Goal: Task Accomplishment & Management: Manage account settings

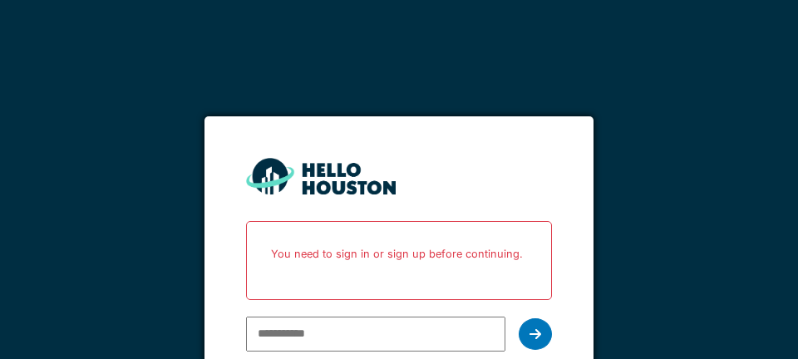
click at [297, 337] on input "email" at bounding box center [375, 334] width 259 height 35
type input "**********"
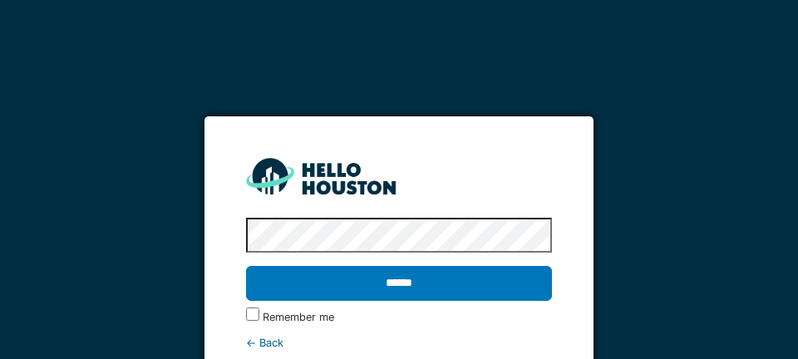
click at [389, 282] on input "******" at bounding box center [398, 283] width 305 height 35
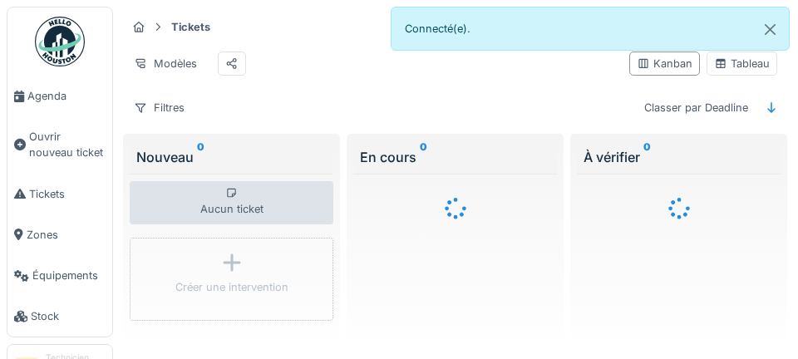
click at [44, 102] on span "Agenda" at bounding box center [66, 96] width 78 height 16
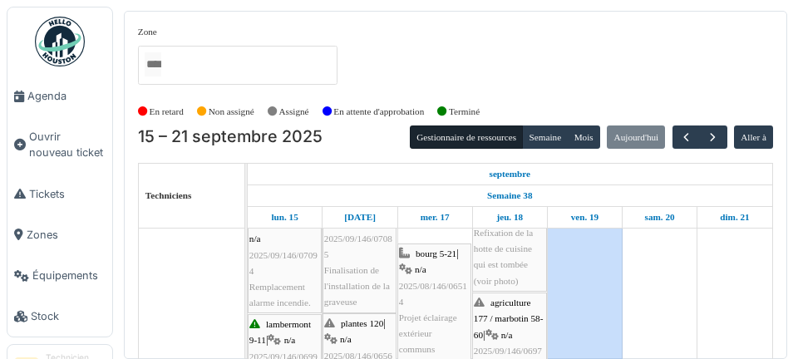
scroll to position [283, 0]
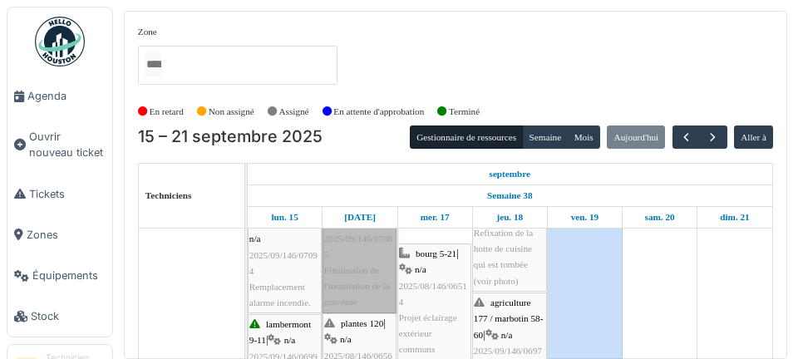
click at [360, 283] on link "consolation 70 | n/a 2025/09/146/07085 Finalisation de l'installation de la gra…" at bounding box center [360, 254] width 74 height 116
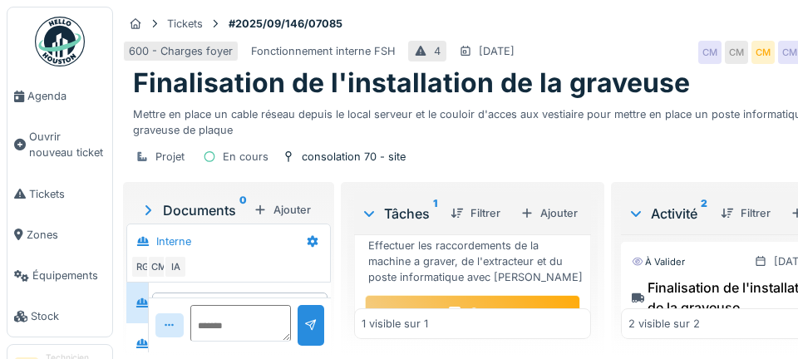
scroll to position [173, 0]
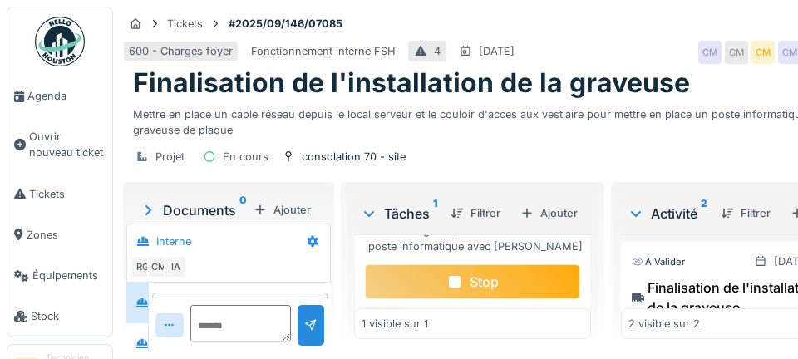
click at [475, 299] on div "Stop" at bounding box center [472, 281] width 215 height 35
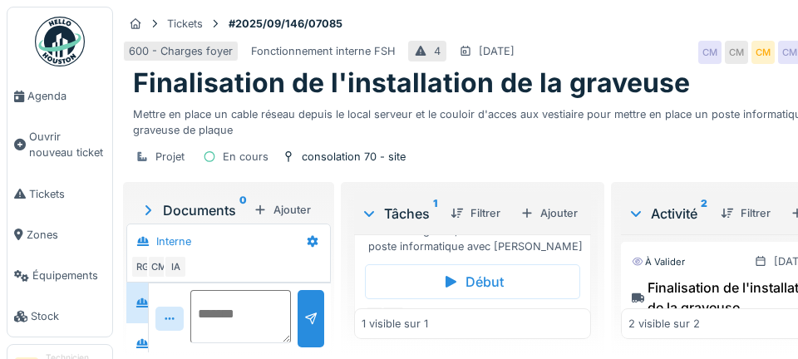
click at [221, 343] on textarea at bounding box center [240, 316] width 101 height 53
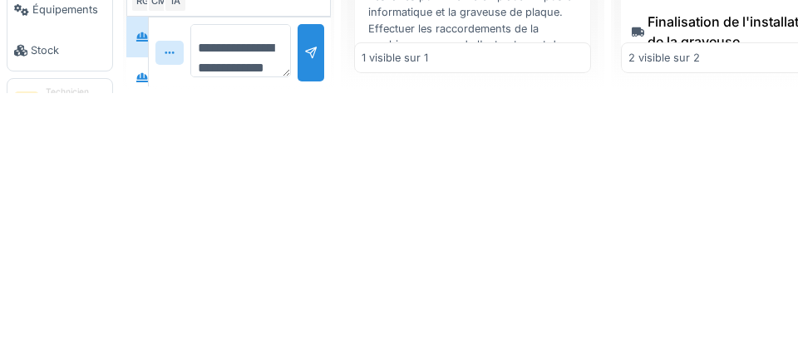
scroll to position [19, 0]
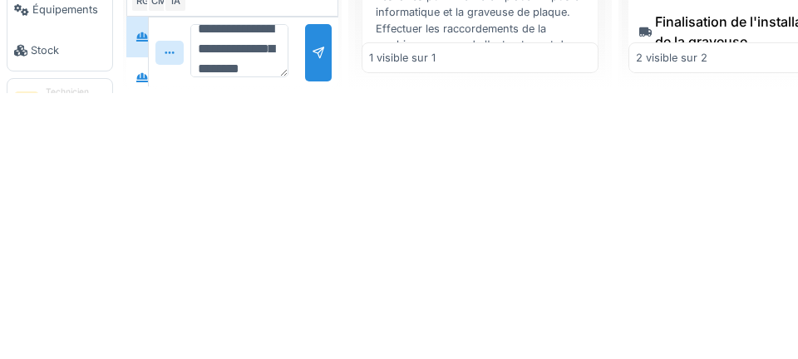
type textarea "**********"
click at [312, 321] on div at bounding box center [318, 319] width 13 height 16
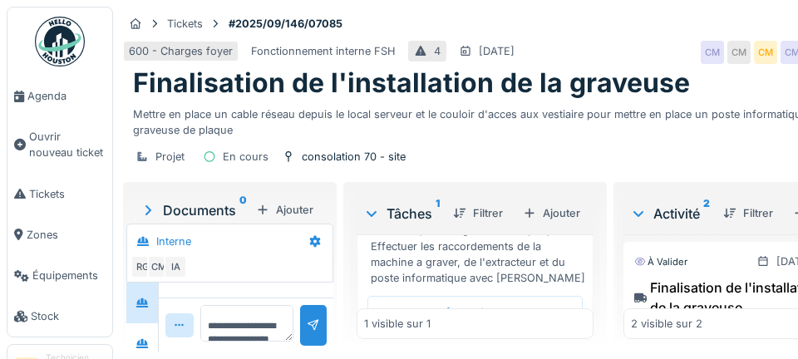
scroll to position [173, 0]
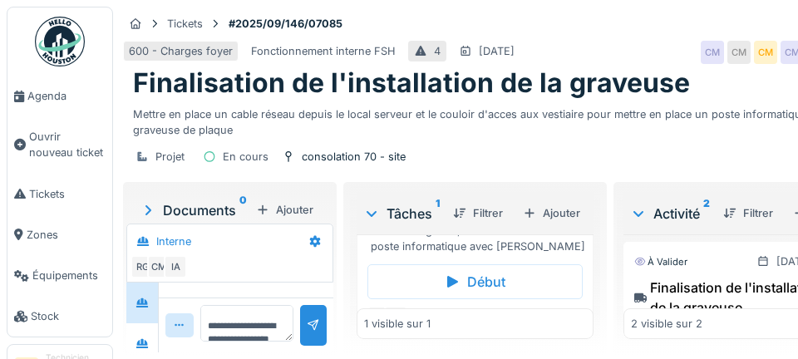
click at [64, 97] on span "Agenda" at bounding box center [66, 96] width 78 height 16
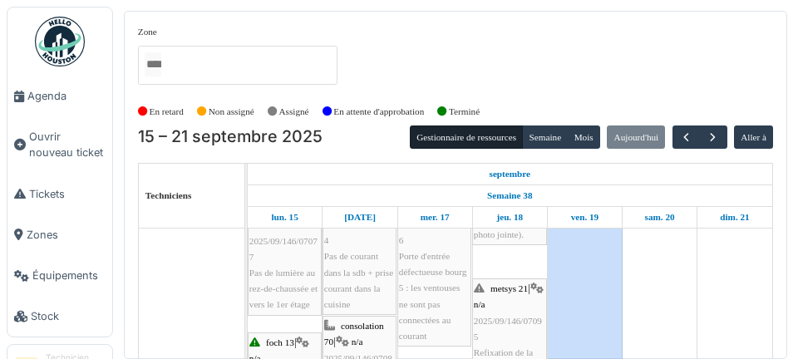
scroll to position [164, 0]
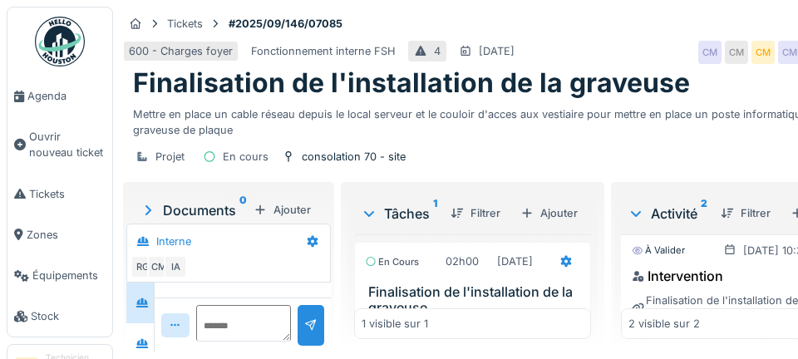
click at [297, 208] on div "Ajouter" at bounding box center [282, 210] width 71 height 22
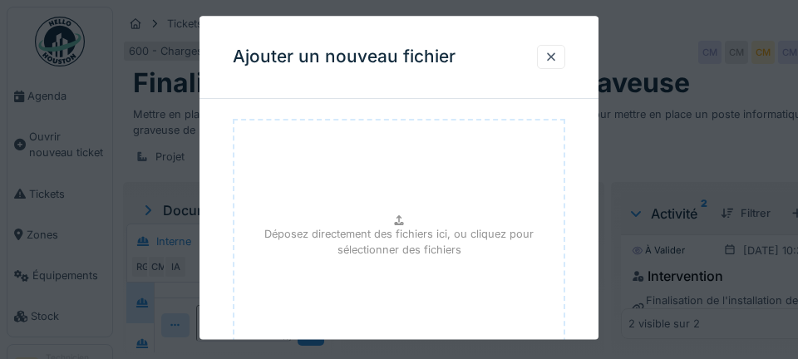
click at [418, 249] on p "Déposez directement des fichiers ici, ou cliquez pour sélectionner des fichiers" at bounding box center [399, 243] width 303 height 32
type input "**********"
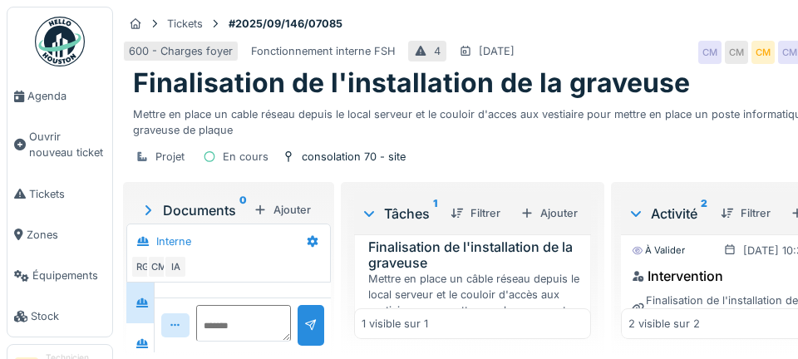
scroll to position [75, 0]
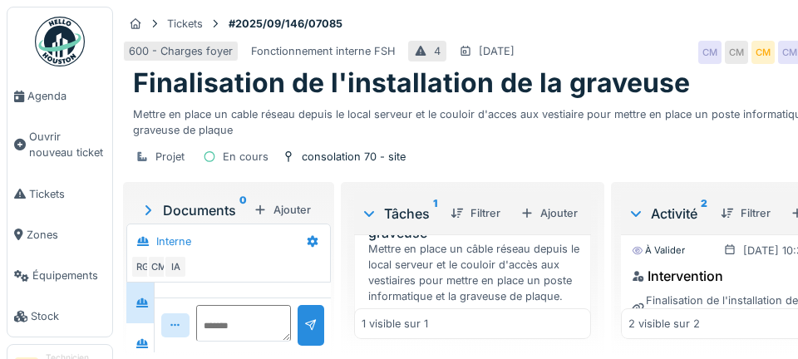
click at [67, 101] on span "Agenda" at bounding box center [66, 96] width 78 height 16
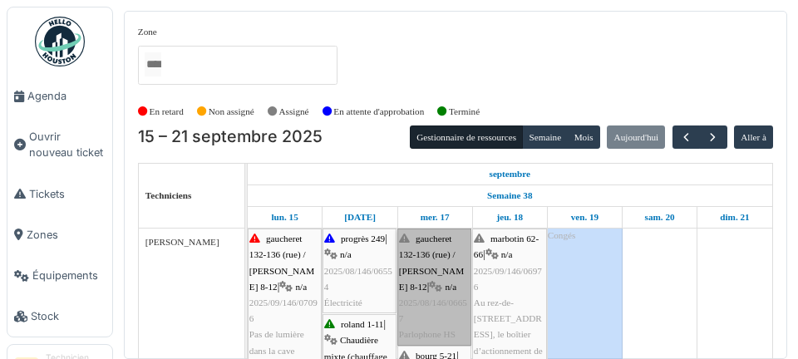
click at [446, 309] on link "gaucheret 132-136 (rue) / thomas 8-12 | n/a 2025/08/146/06657 Parlophone HS" at bounding box center [434, 287] width 74 height 116
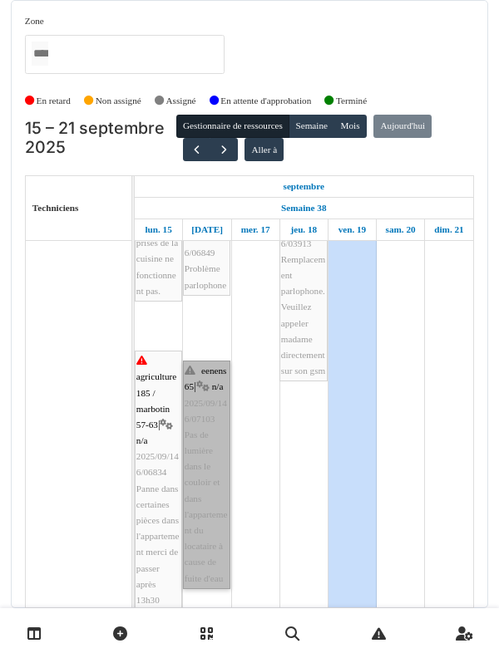
click at [209, 358] on link "eenens 65 | n/a 2025/09/146/07103 Pas de lumière dans le couloir et dans l'appa…" at bounding box center [206, 475] width 47 height 229
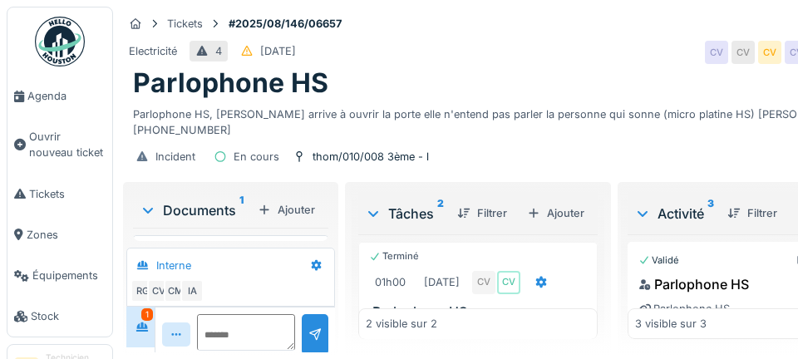
click at [55, 103] on span "Agenda" at bounding box center [66, 96] width 78 height 16
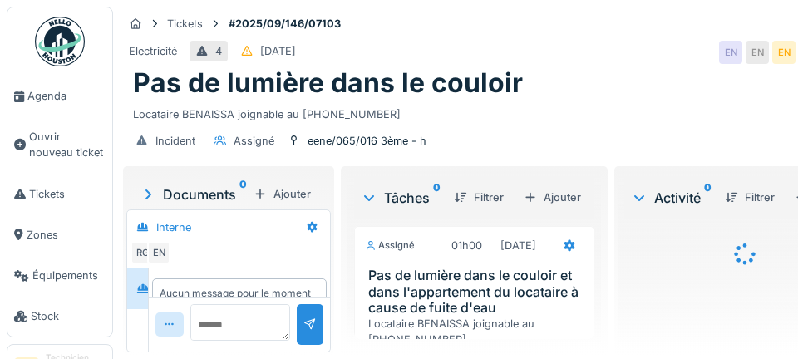
click at [50, 106] on link "Agenda" at bounding box center [59, 96] width 105 height 41
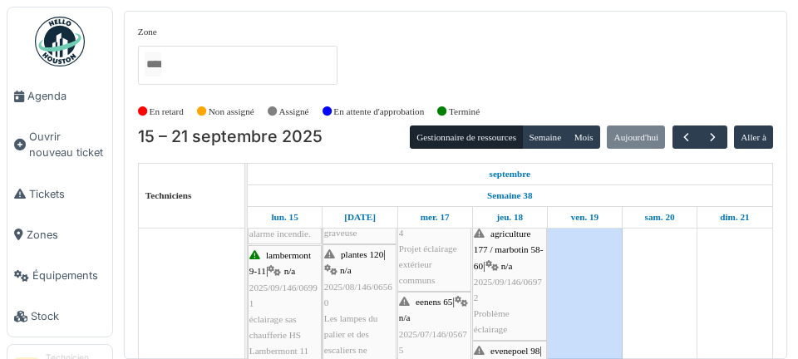
scroll to position [352, 0]
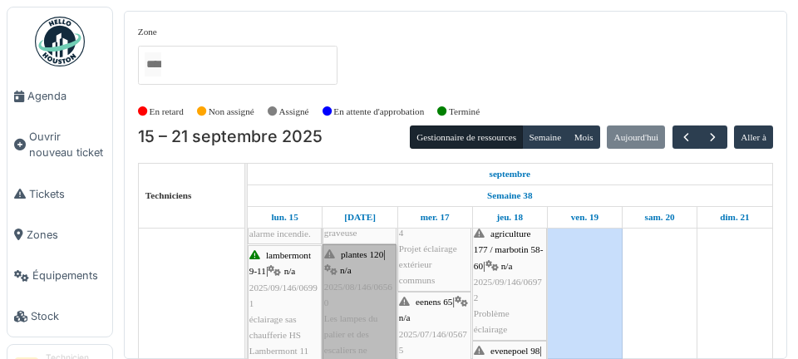
click at [358, 306] on link "plantes 120 | n/a 2025/08/146/06560 Les lampes du palier et des escaliers ne fo…" at bounding box center [360, 326] width 74 height 165
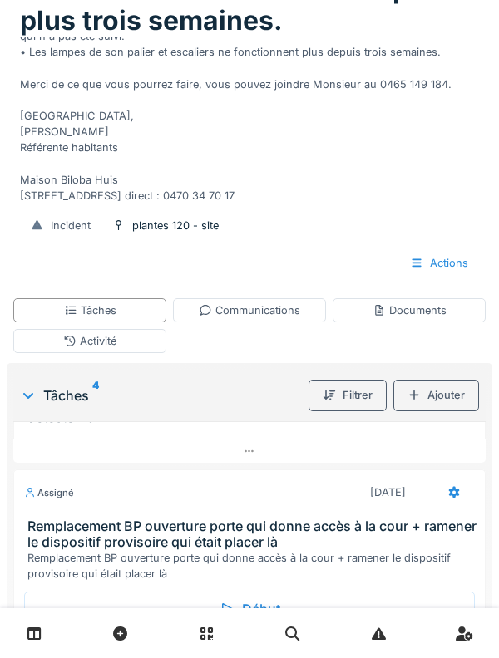
scroll to position [172, 0]
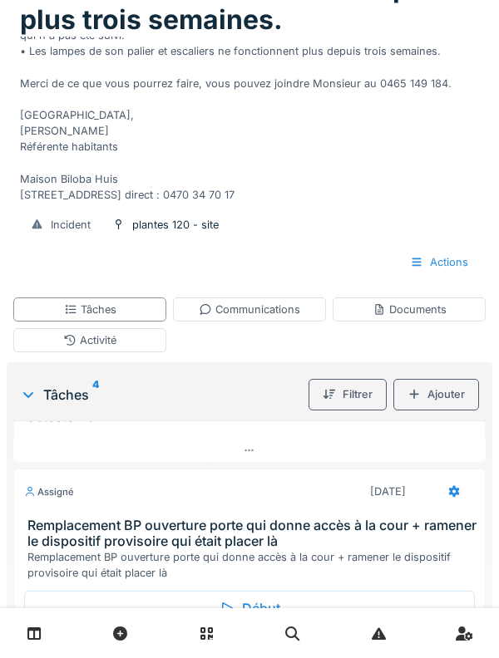
click at [275, 358] on div "Début" at bounding box center [249, 608] width 451 height 35
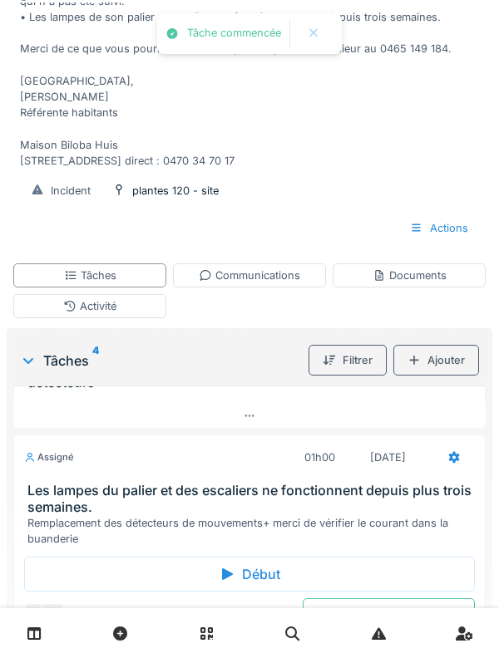
click at [443, 358] on div at bounding box center [454, 457] width 42 height 31
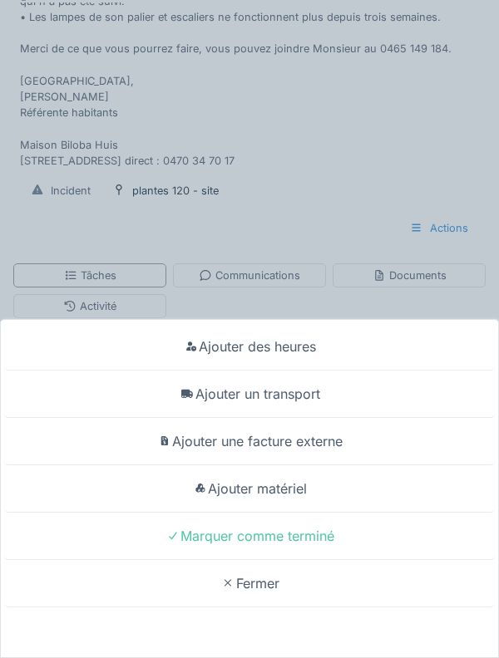
click at [317, 358] on div "Ajouter un transport" at bounding box center [249, 394] width 490 height 47
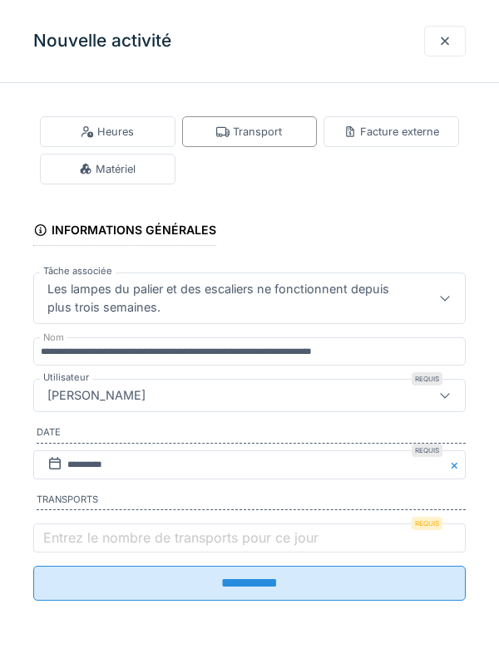
click at [224, 358] on label "Entrez le nombre de transports pour ce jour" at bounding box center [181, 538] width 282 height 20
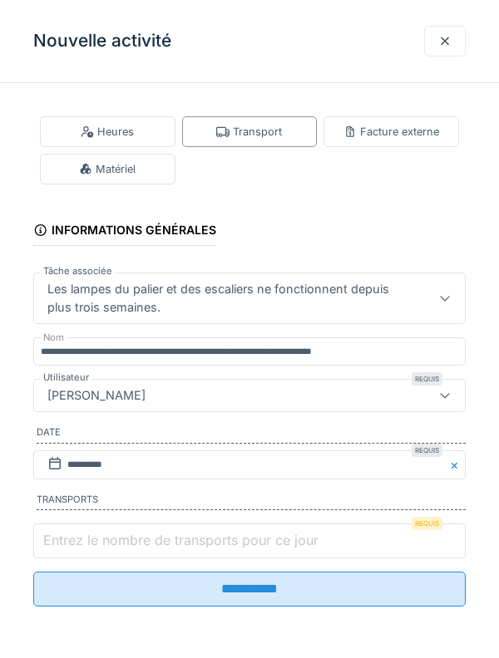
click at [224, 358] on input "Entrez le nombre de transports pour ce jour" at bounding box center [249, 541] width 432 height 35
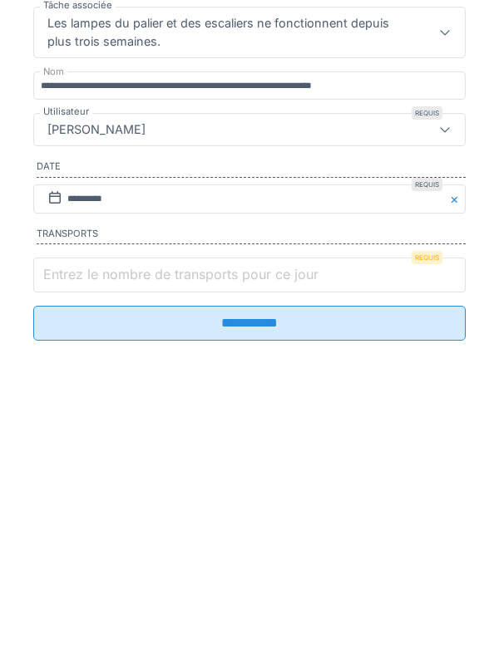
scroll to position [336, 0]
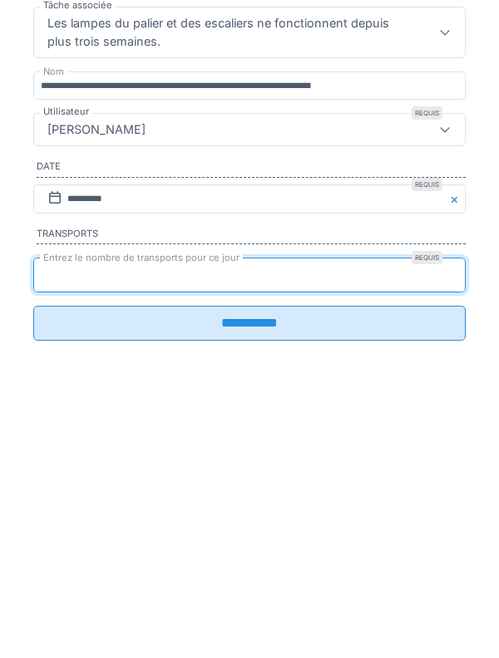
type input "*"
click at [33, 358] on input "**********" at bounding box center [249, 589] width 432 height 35
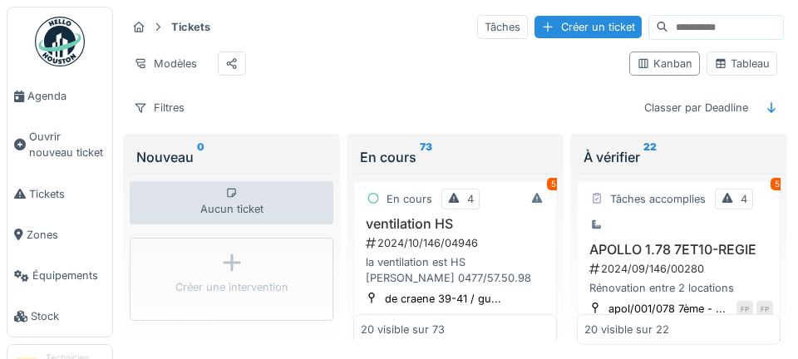
click at [67, 96] on span "Agenda" at bounding box center [66, 96] width 78 height 16
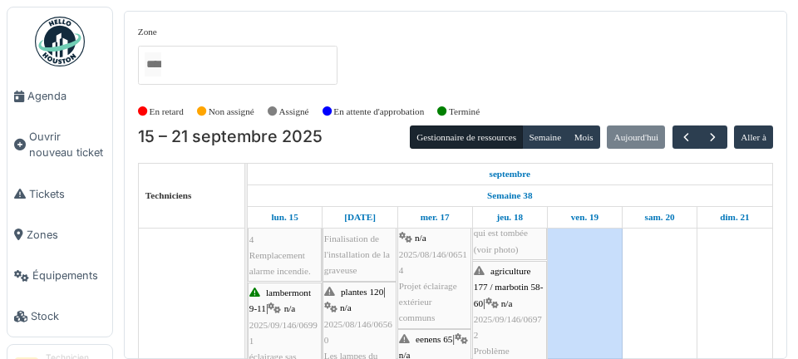
scroll to position [315, 0]
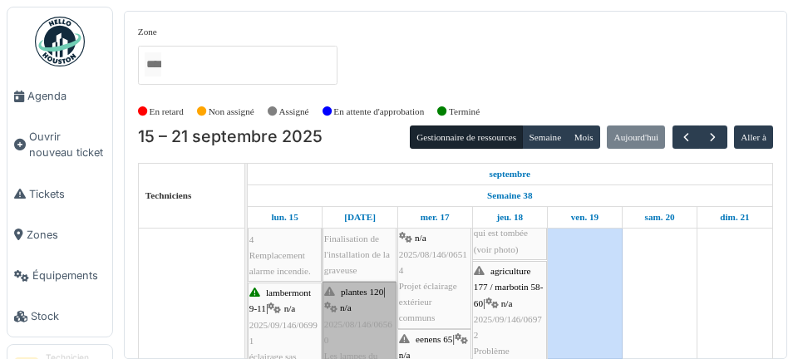
click at [379, 329] on link "plantes 120 | n/a 2025/08/146/06560 Les lampes du palier et des escaliers ne fo…" at bounding box center [360, 364] width 74 height 165
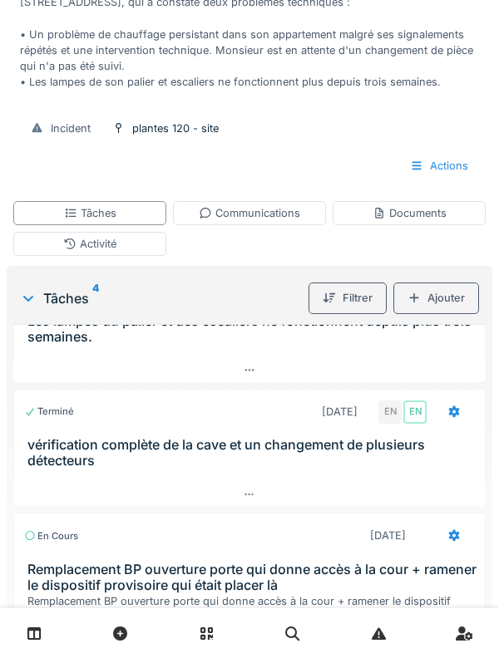
scroll to position [79, 0]
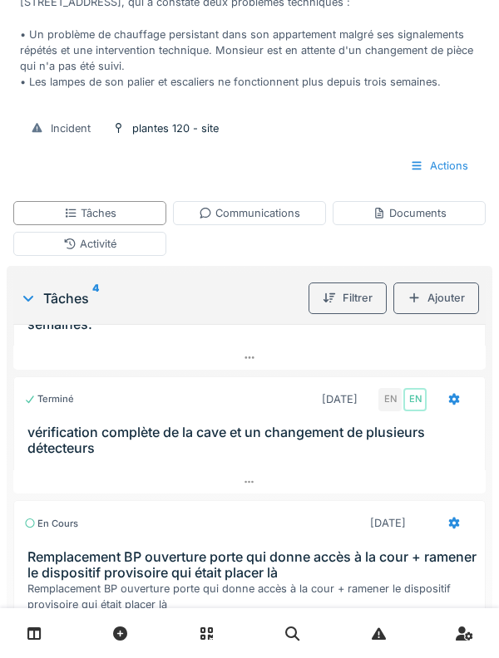
click at [446, 358] on div at bounding box center [454, 523] width 42 height 31
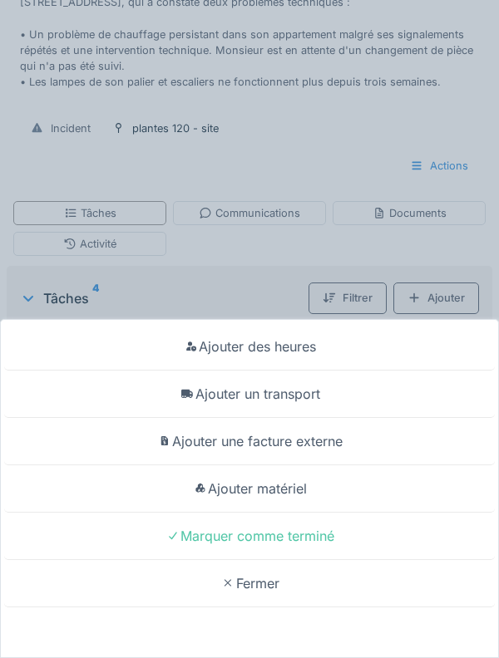
click at [305, 358] on div "Ajouter matériel" at bounding box center [249, 489] width 490 height 47
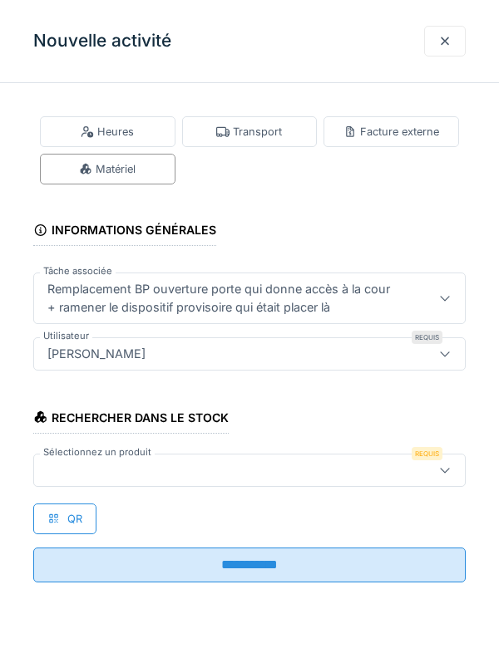
click at [160, 358] on div at bounding box center [222, 470] width 362 height 18
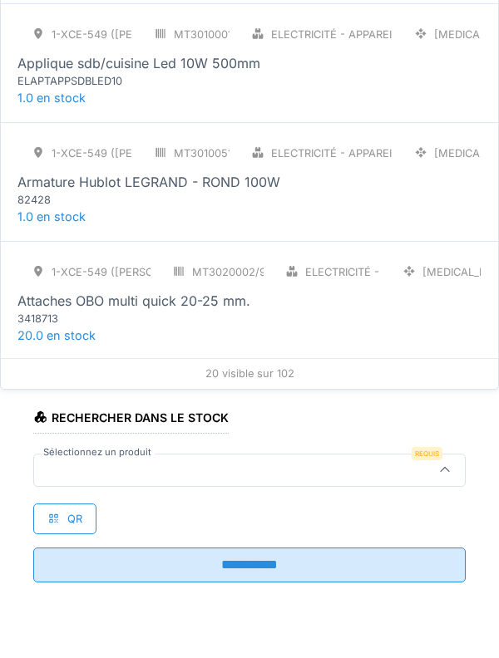
click at [122, 358] on div at bounding box center [222, 470] width 362 height 18
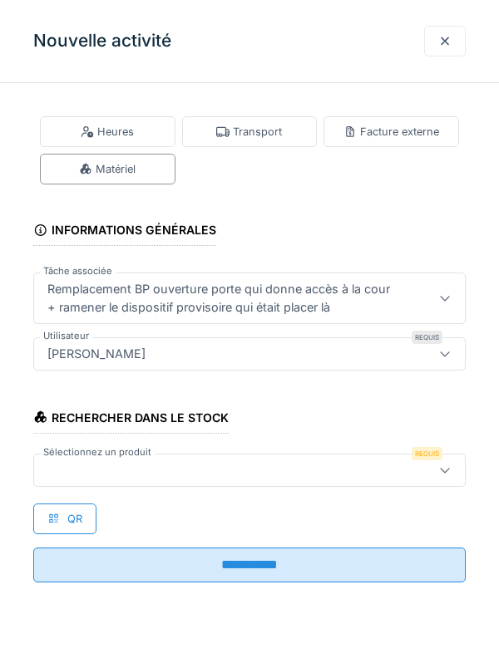
click at [127, 358] on div at bounding box center [222, 470] width 362 height 18
click at [139, 358] on label "Sélectionnez un produit" at bounding box center [97, 453] width 115 height 14
click at [135, 358] on label "Sélectionnez un produit" at bounding box center [97, 453] width 115 height 14
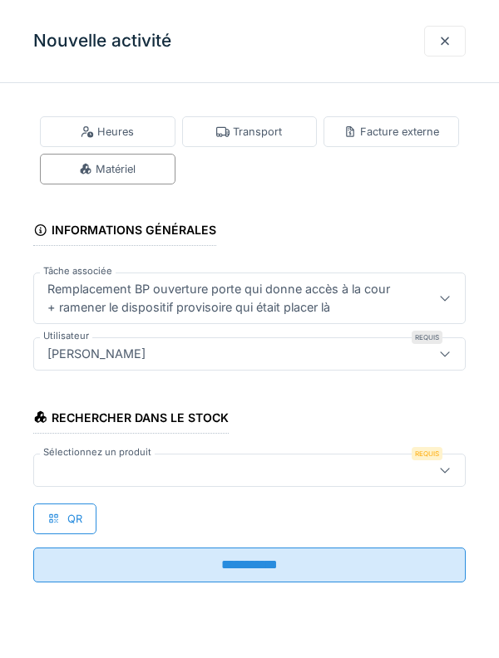
click at [121, 358] on label "Sélectionnez un produit" at bounding box center [97, 453] width 115 height 14
click at [125, 358] on div at bounding box center [249, 470] width 432 height 33
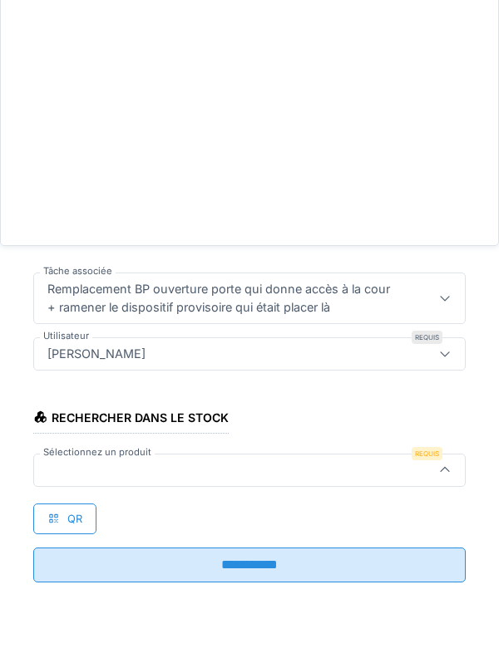
click at [131, 358] on div at bounding box center [222, 470] width 362 height 18
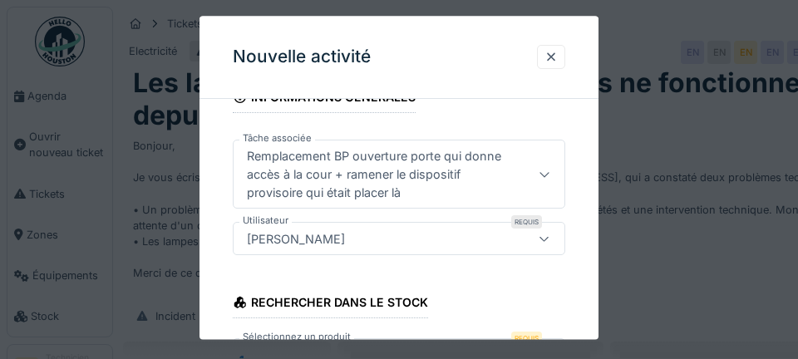
scroll to position [164, 0]
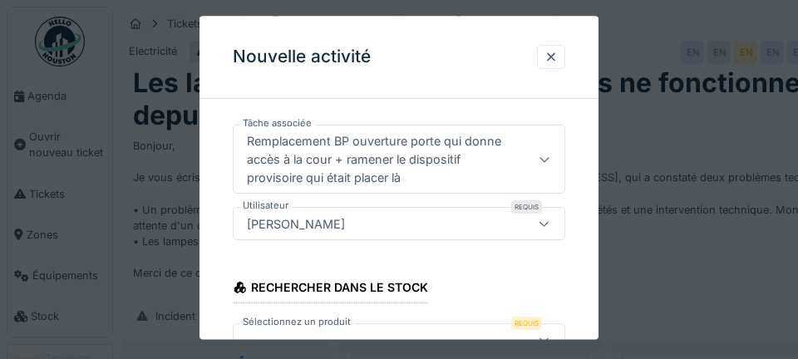
click at [323, 350] on div at bounding box center [376, 341] width 273 height 18
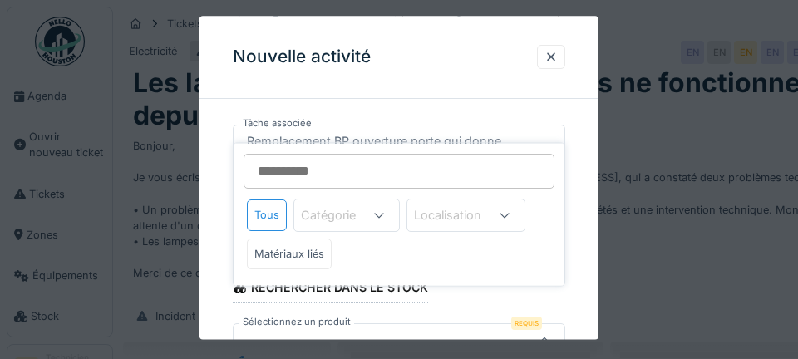
scroll to position [208, 0]
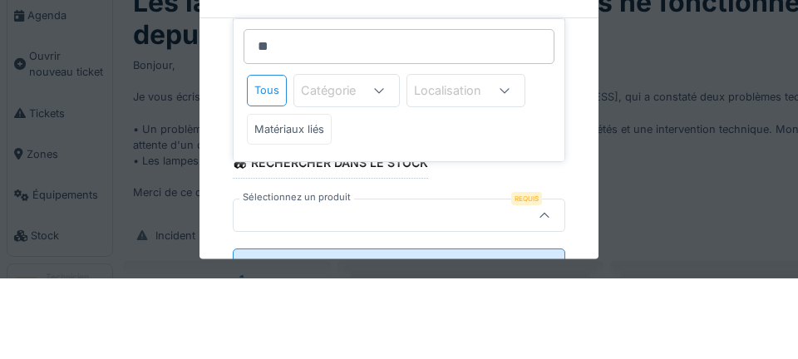
type input "***"
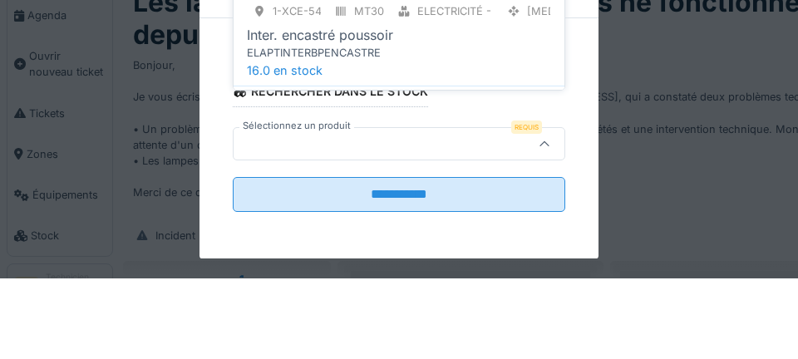
scroll to position [94, 0]
click at [402, 136] on div "ELAPTINTERBPENCASTRE" at bounding box center [399, 133] width 304 height 16
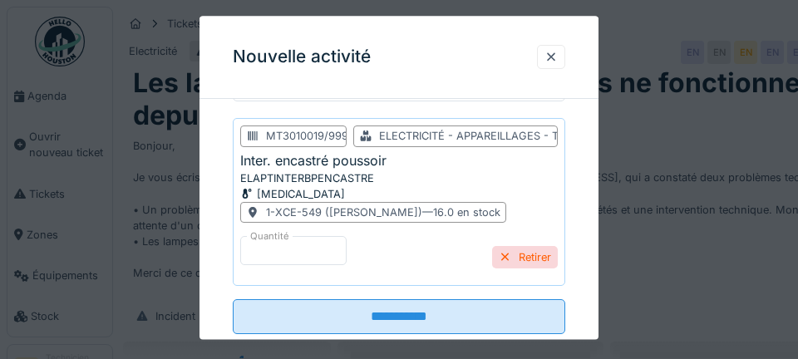
scroll to position [426, 0]
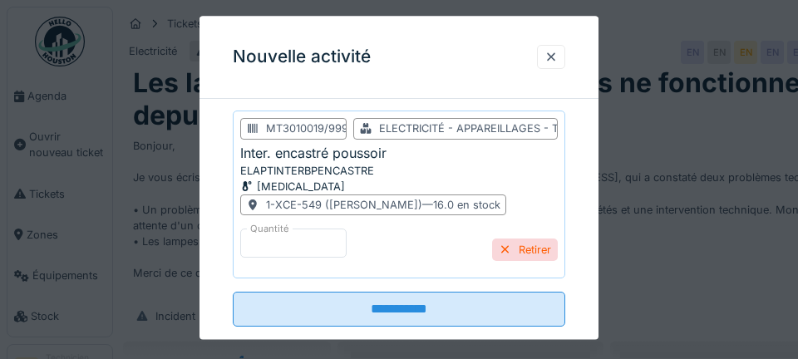
click at [403, 309] on input "**********" at bounding box center [399, 309] width 333 height 35
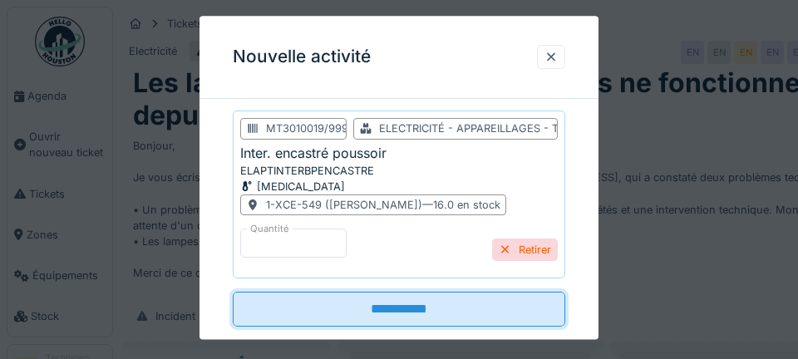
click at [426, 313] on input "**********" at bounding box center [399, 309] width 333 height 35
click at [423, 314] on input "**********" at bounding box center [399, 309] width 333 height 35
click at [436, 305] on input "**********" at bounding box center [399, 309] width 333 height 35
click at [446, 307] on input "**********" at bounding box center [399, 309] width 333 height 35
click at [453, 318] on input "**********" at bounding box center [399, 309] width 333 height 35
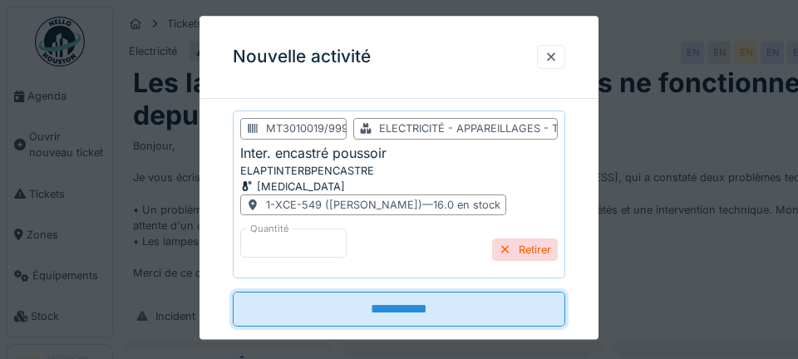
click at [426, 319] on input "**********" at bounding box center [399, 309] width 333 height 35
click at [418, 308] on input "**********" at bounding box center [399, 309] width 333 height 35
click at [441, 313] on input "**********" at bounding box center [399, 309] width 333 height 35
click at [558, 61] on div at bounding box center [551, 57] width 28 height 24
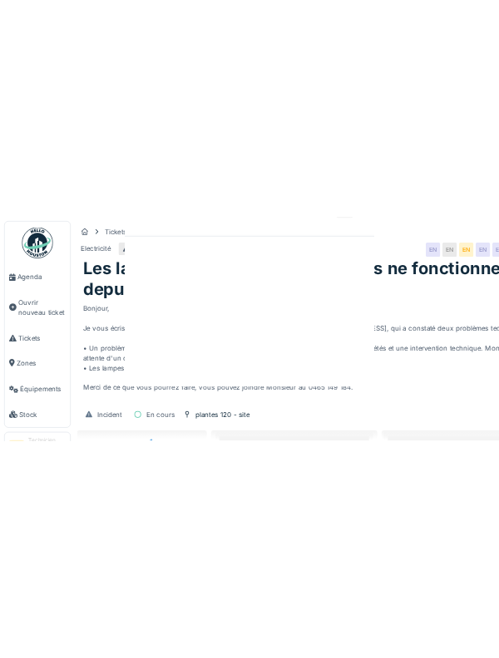
scroll to position [0, 0]
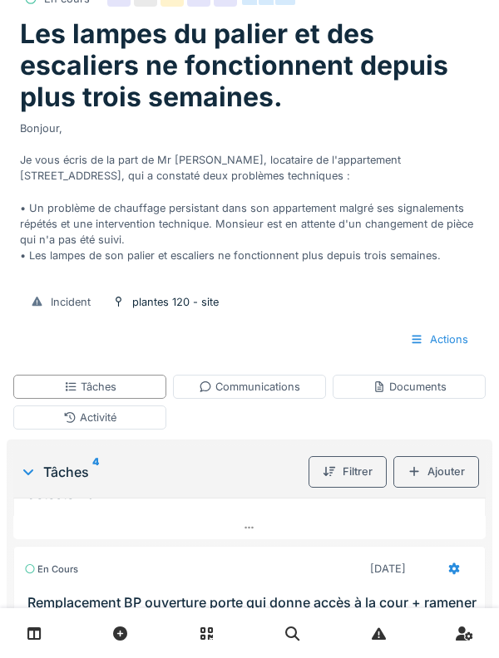
scroll to position [115, 0]
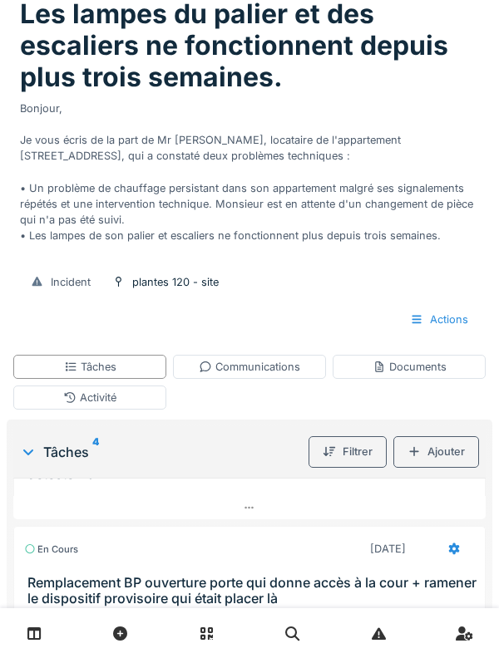
click at [450, 358] on icon at bounding box center [454, 550] width 11 height 12
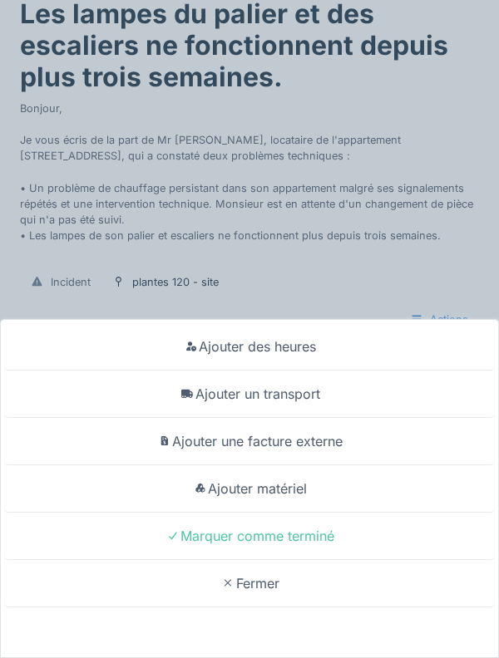
click at [350, 358] on div "Ajouter matériel" at bounding box center [249, 489] width 490 height 47
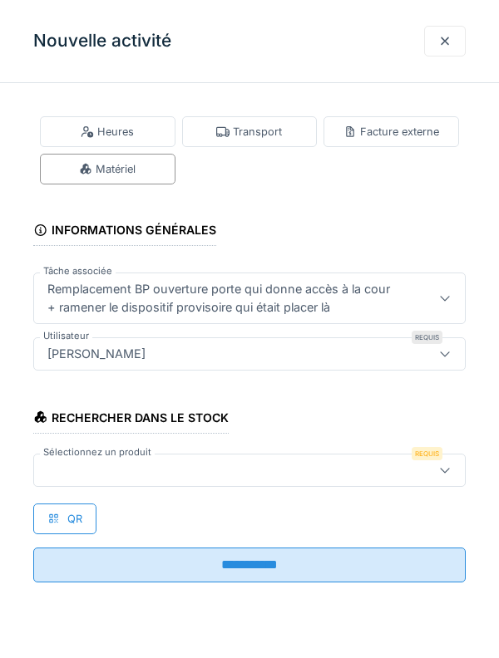
click at [196, 358] on div at bounding box center [222, 470] width 362 height 18
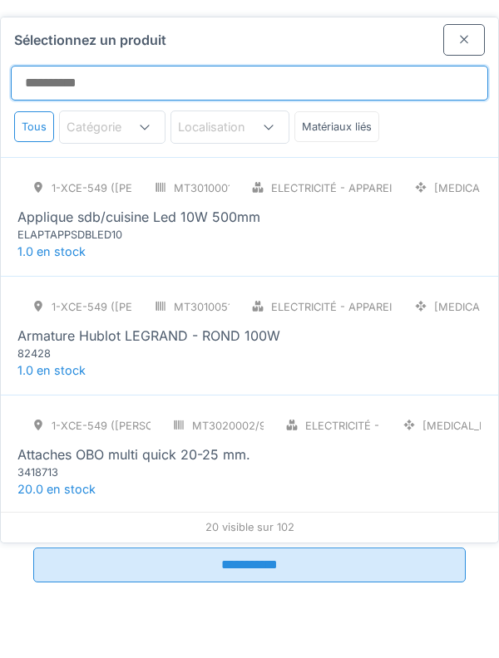
click at [86, 66] on input "Sélectionnez un produit" at bounding box center [249, 83] width 477 height 35
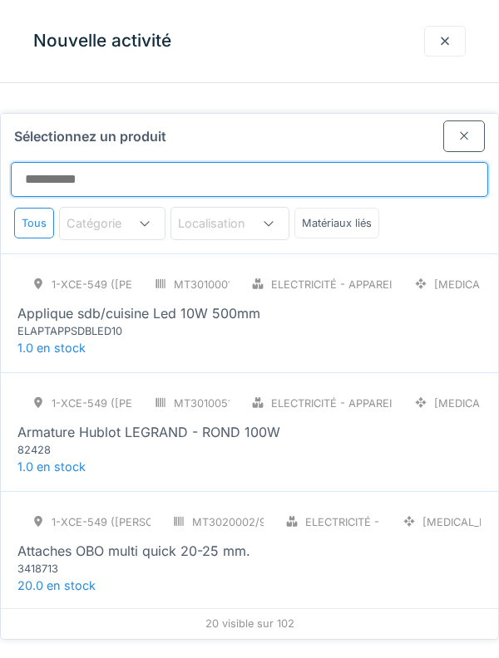
scroll to position [0, 0]
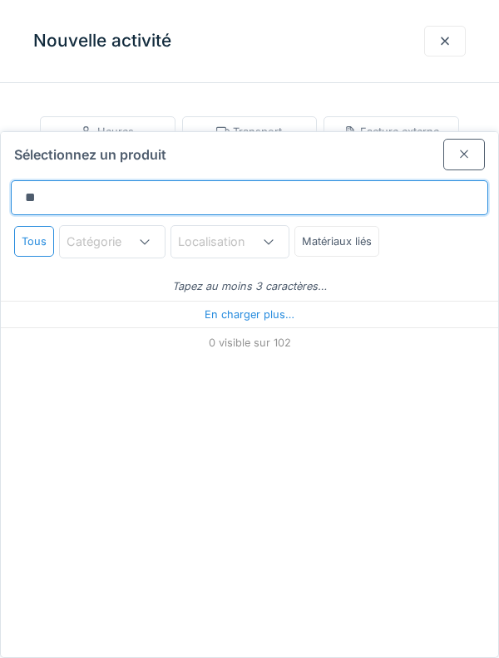
type input "***"
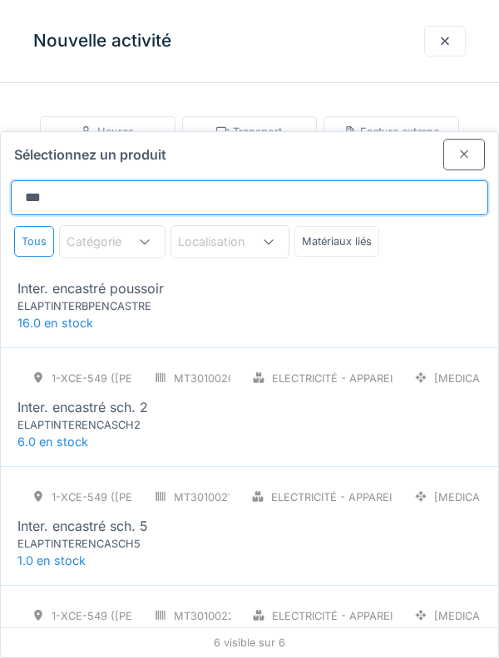
scroll to position [45, 0]
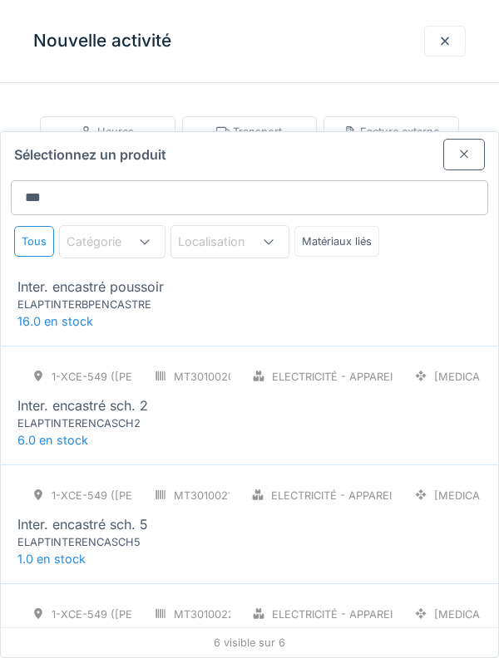
click at [160, 297] on div "ELAPTINTERBPENCASTRE" at bounding box center [117, 305] width 200 height 16
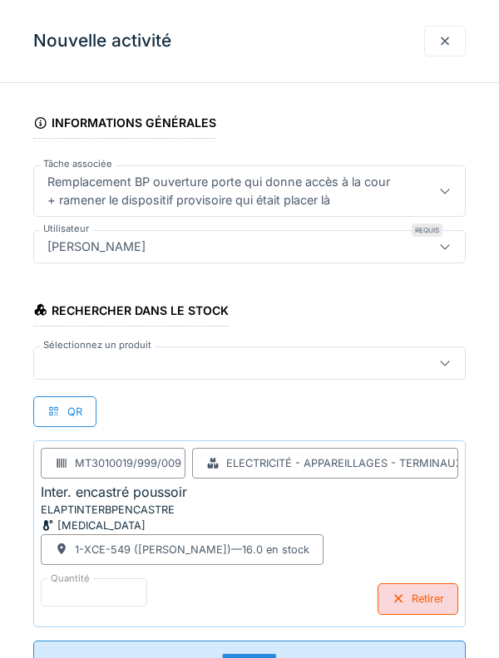
scroll to position [171, 0]
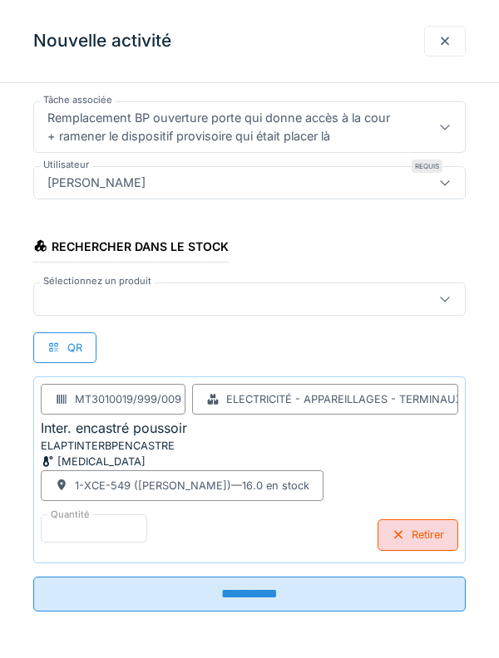
click at [236, 358] on input "**********" at bounding box center [249, 594] width 432 height 35
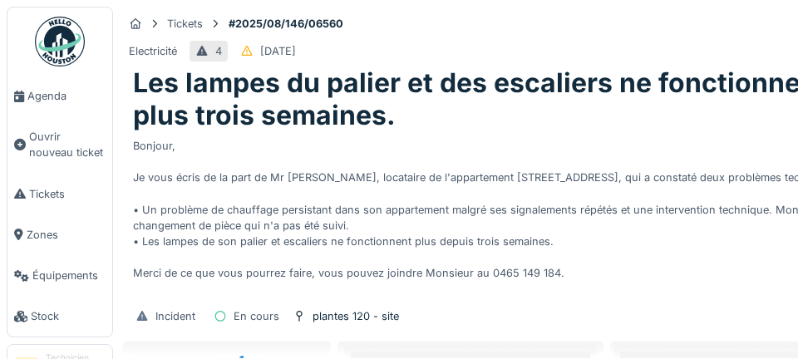
scroll to position [261, 0]
click at [55, 94] on span "Agenda" at bounding box center [66, 96] width 78 height 16
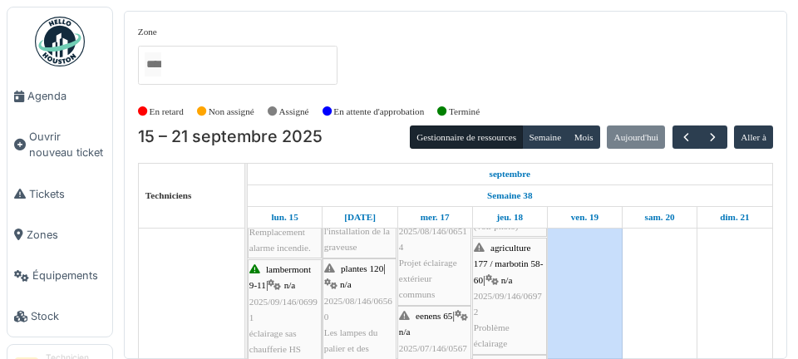
scroll to position [338, 0]
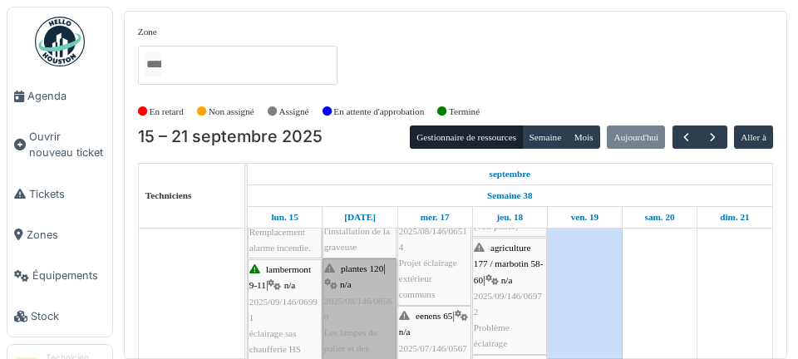
click at [367, 310] on link "plantes 120 | n/a 2025/08/146/06560 Les lampes du palier et des escaliers ne fo…" at bounding box center [360, 341] width 74 height 165
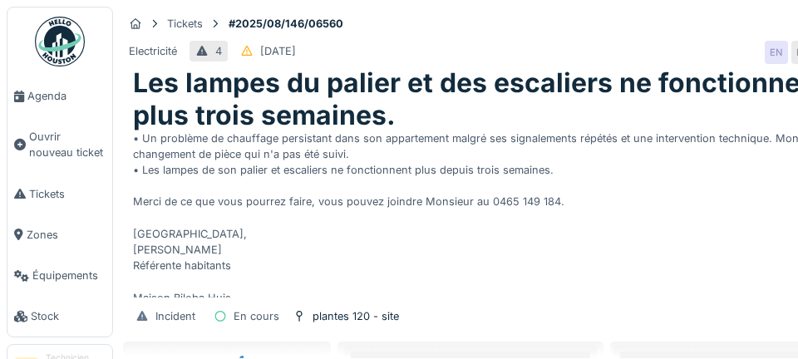
scroll to position [127, 0]
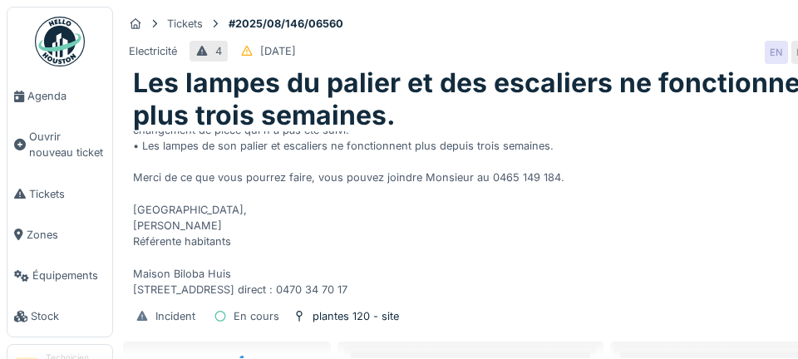
click at [54, 96] on span "Agenda" at bounding box center [66, 96] width 78 height 16
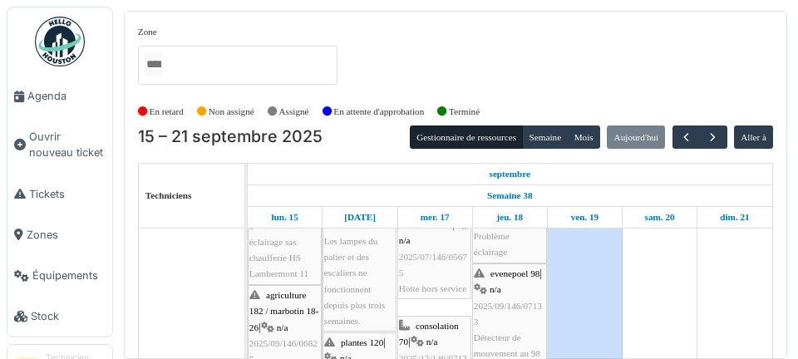
scroll to position [430, 0]
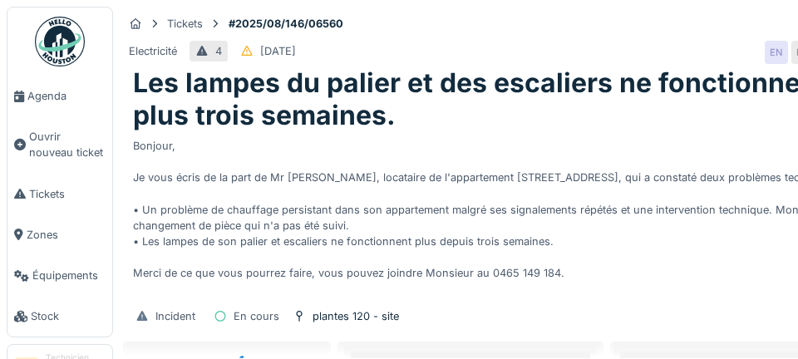
click at [52, 100] on span "Agenda" at bounding box center [66, 96] width 78 height 16
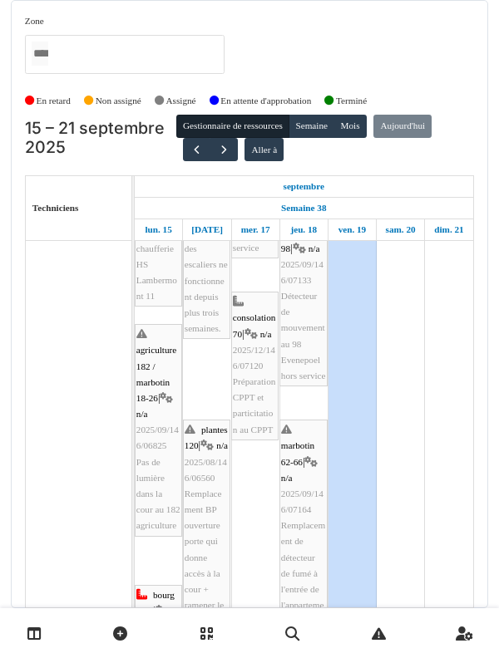
scroll to position [761, 0]
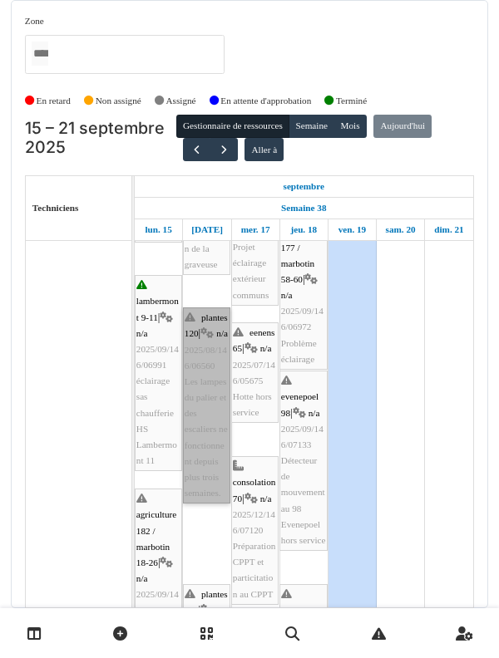
click at [203, 504] on link "plantes 120 | n/a 2025/08/146/06560 Les lampes du palier et des escaliers ne fo…" at bounding box center [206, 406] width 47 height 196
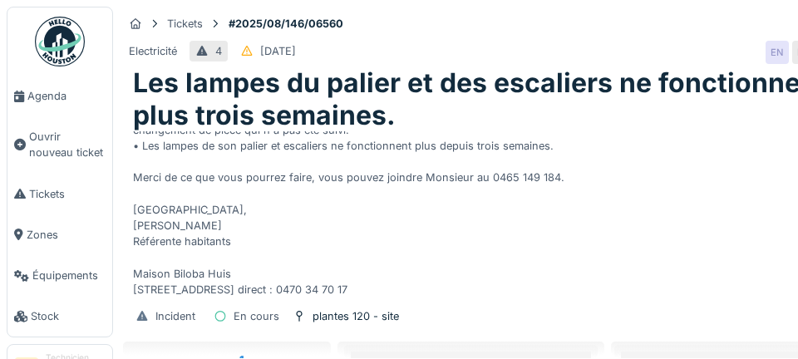
scroll to position [261, 0]
click at [54, 103] on span "Agenda" at bounding box center [66, 96] width 78 height 16
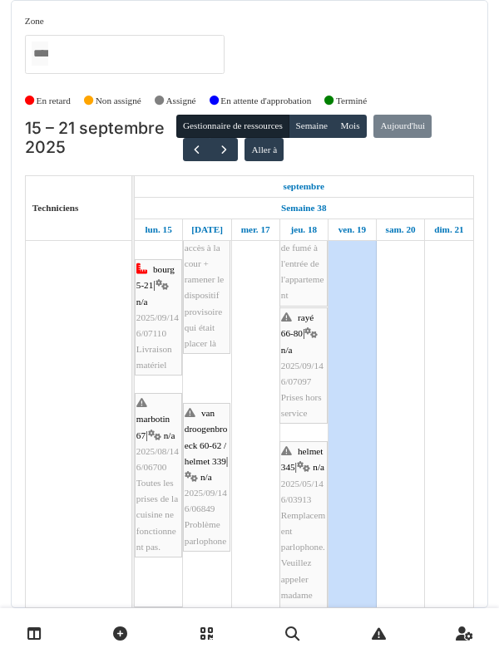
scroll to position [1069, 0]
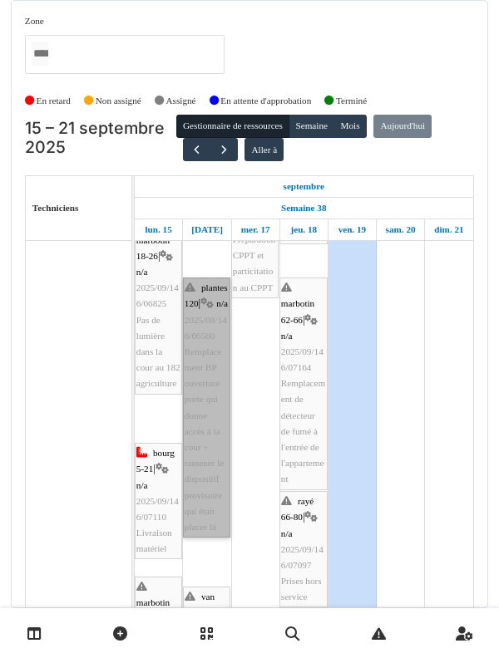
click at [210, 358] on link "plantes 120 | n/a 2025/08/146/06560 Remplacement BP ouverture porte qui donne a…" at bounding box center [206, 408] width 47 height 260
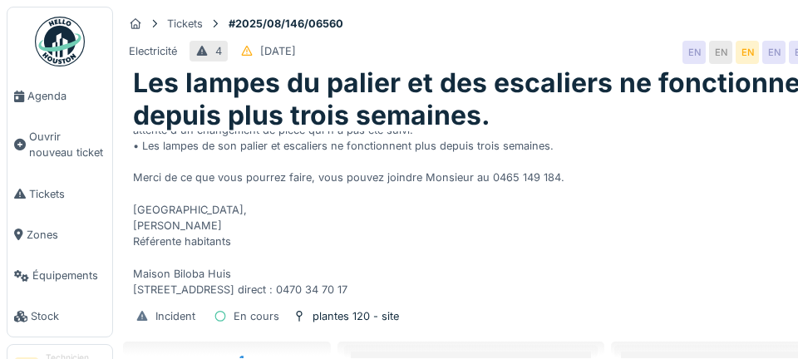
scroll to position [127, 0]
click at [241, 317] on div "En cours" at bounding box center [257, 316] width 46 height 16
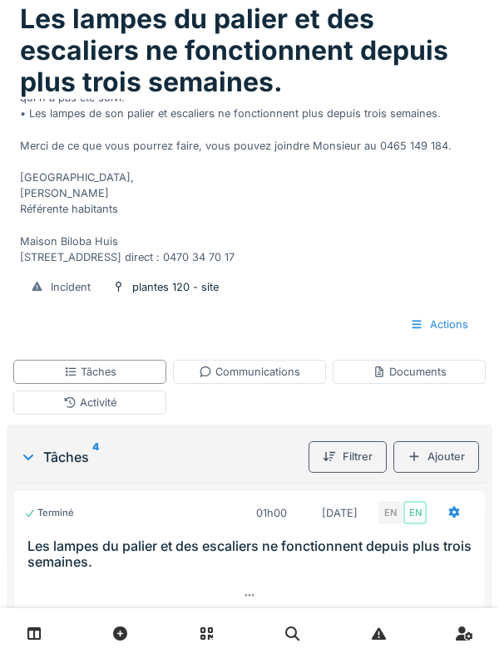
scroll to position [0, 0]
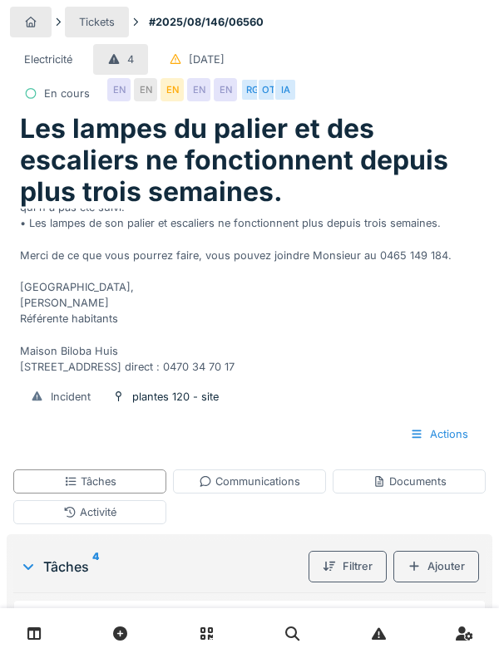
click at [87, 563] on div "Tâches 4" at bounding box center [161, 567] width 282 height 20
click at [92, 559] on sup "4" at bounding box center [95, 567] width 7 height 20
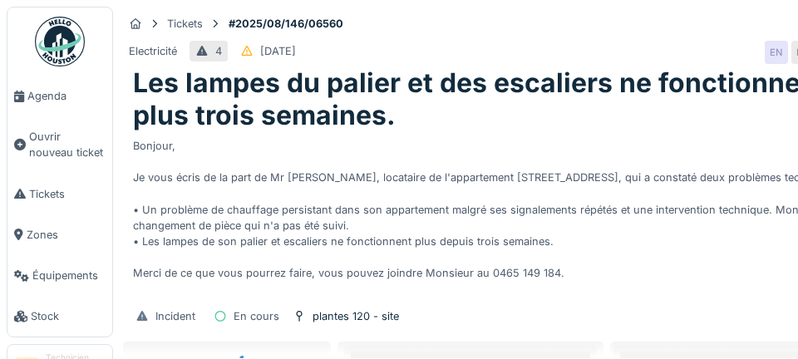
click at [37, 97] on span "Agenda" at bounding box center [66, 96] width 78 height 16
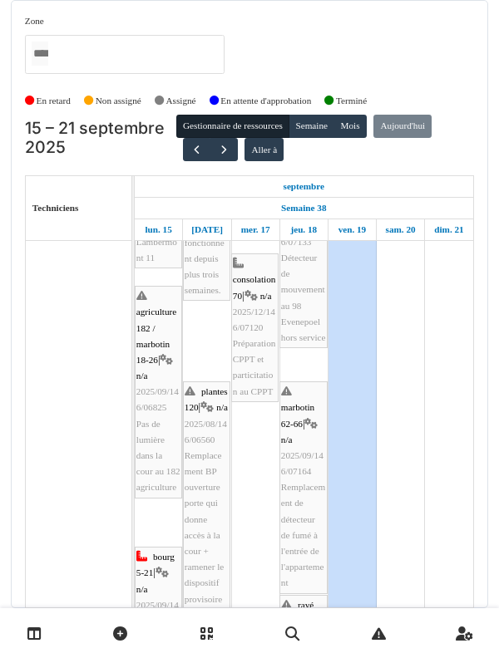
scroll to position [784, 0]
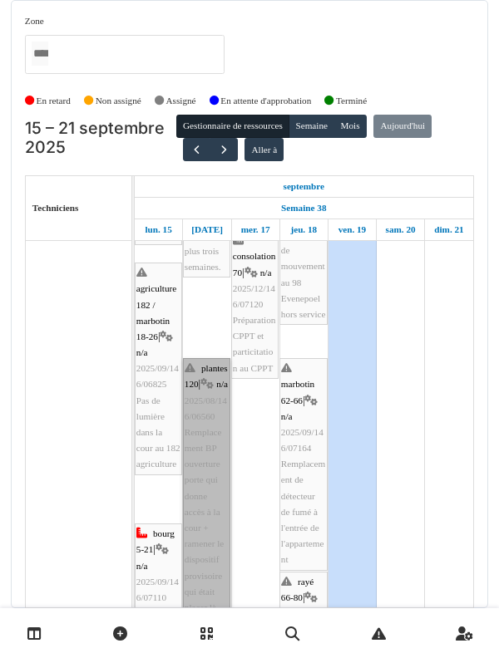
click at [219, 556] on link "plantes 120 | n/a 2025/08/146/06560 Remplacement BP ouverture porte qui donne a…" at bounding box center [206, 488] width 47 height 260
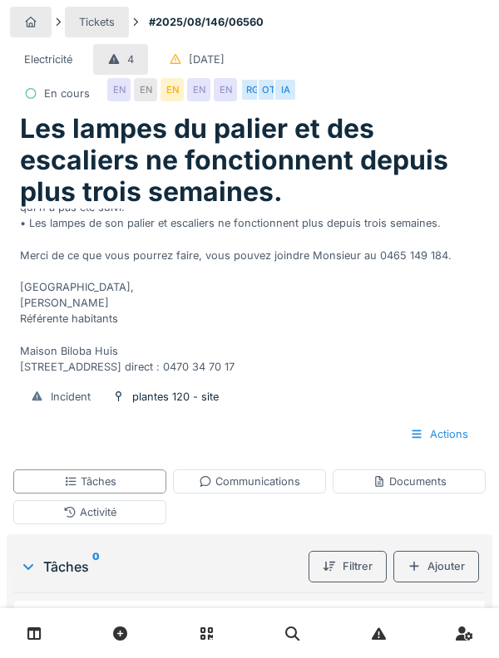
scroll to position [127, 0]
